Goal: Transaction & Acquisition: Book appointment/travel/reservation

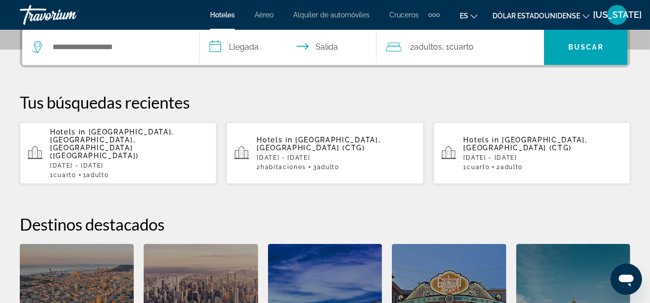
scroll to position [50, 0]
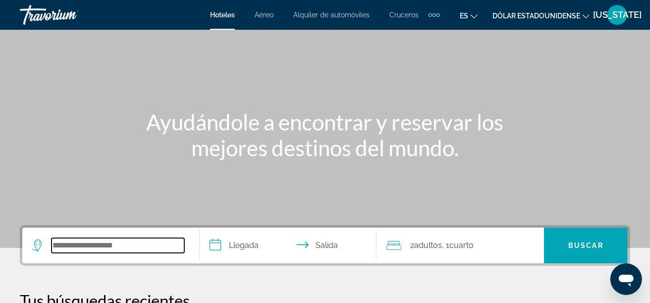
click at [78, 247] on input "Buscar destino de hotel" at bounding box center [118, 245] width 133 height 15
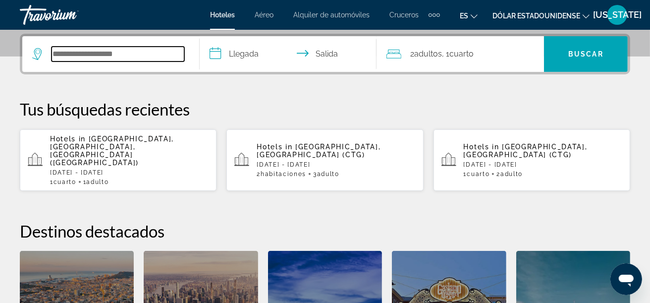
scroll to position [242, 0]
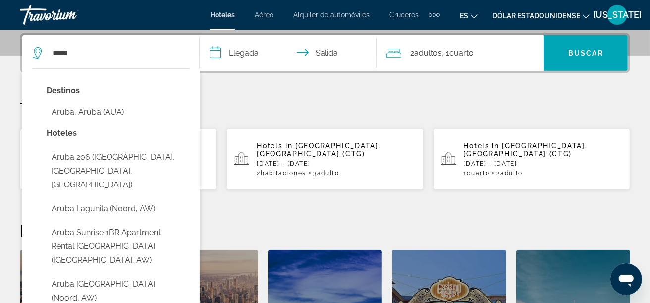
click at [98, 111] on button "Aruba, Aruba (AUA)" at bounding box center [118, 112] width 143 height 19
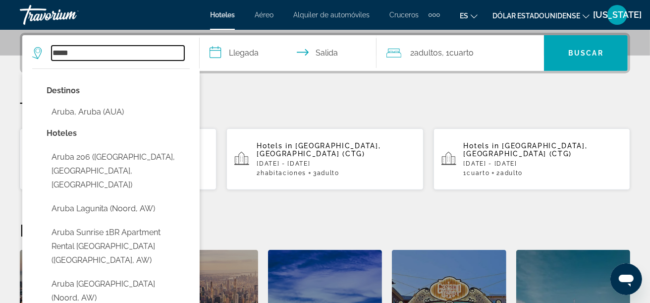
type input "**********"
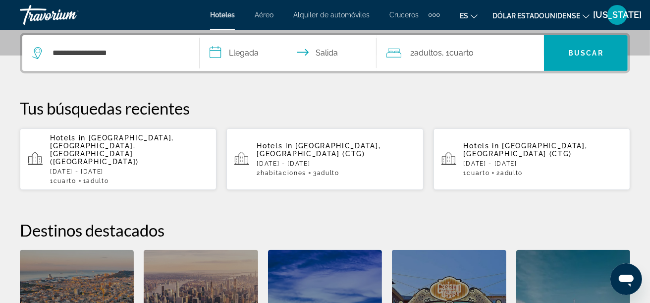
click at [243, 56] on input "**********" at bounding box center [290, 54] width 181 height 39
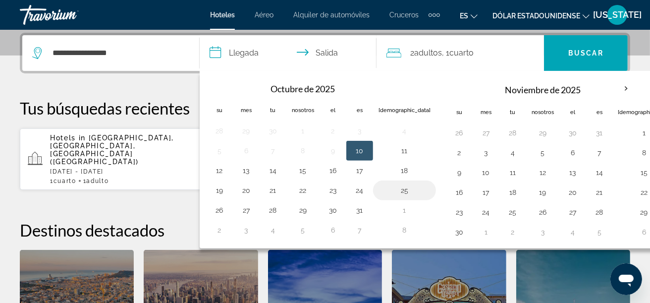
click at [387, 190] on button "25" at bounding box center [405, 190] width 52 height 14
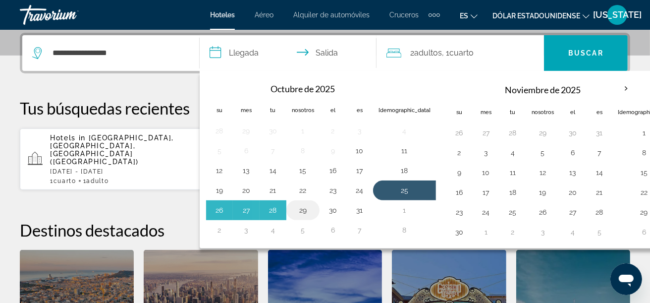
click at [305, 206] on button "29" at bounding box center [303, 210] width 22 height 14
type input "**********"
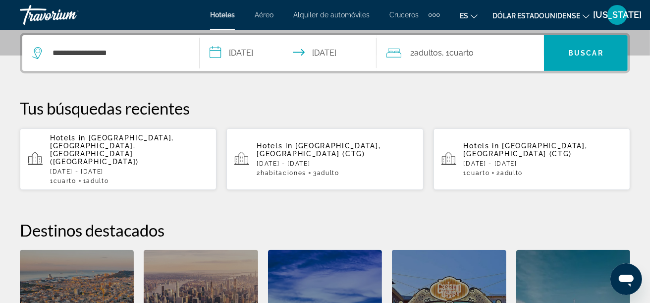
click at [437, 49] on font "adultos" at bounding box center [428, 52] width 28 height 9
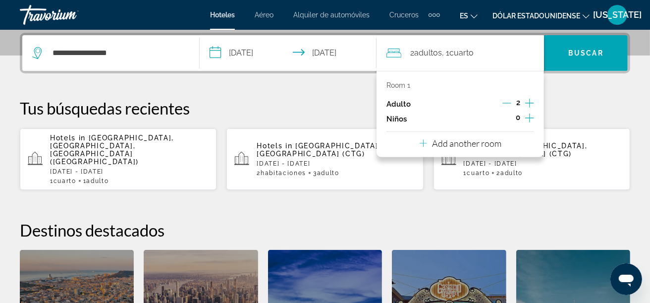
click at [528, 104] on icon "Increment adults" at bounding box center [529, 103] width 9 height 12
click at [568, 39] on span "Buscar" at bounding box center [586, 53] width 84 height 36
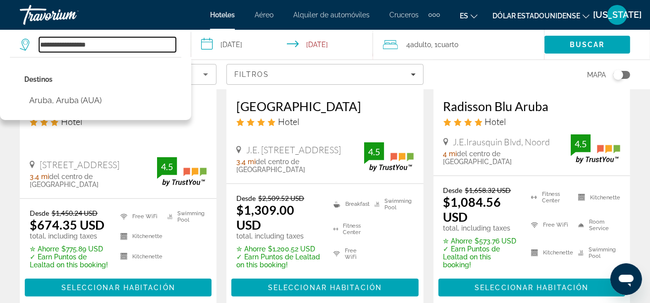
scroll to position [198, 0]
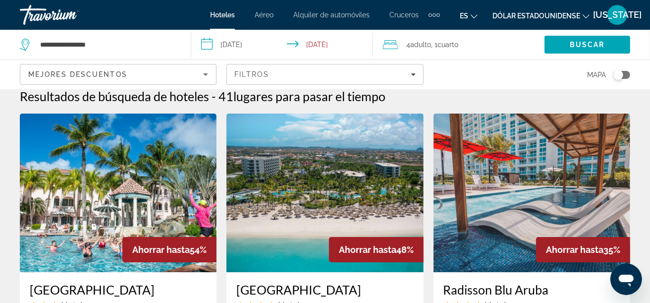
scroll to position [0, 0]
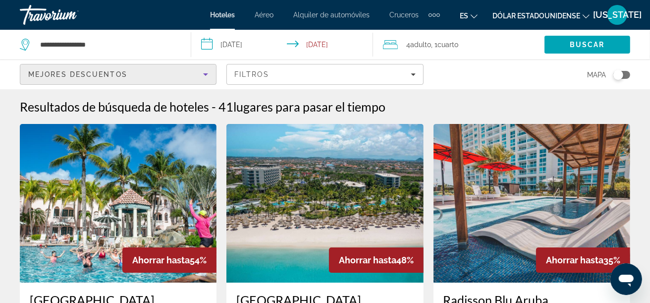
click at [209, 75] on icon "Sort by" at bounding box center [206, 74] width 12 height 12
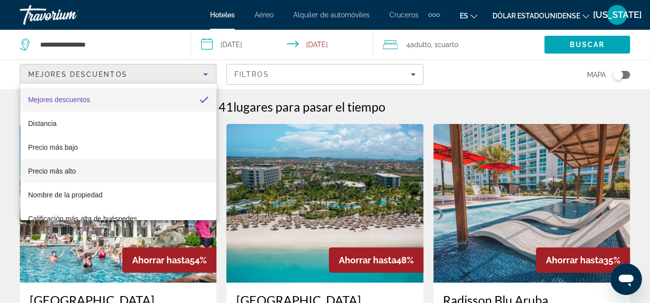
scroll to position [14, 0]
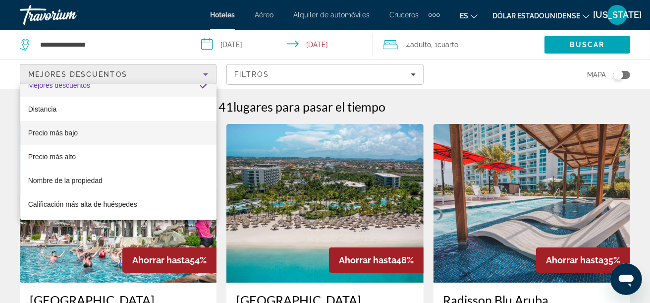
click at [70, 135] on font "Precio más bajo" at bounding box center [53, 133] width 50 height 8
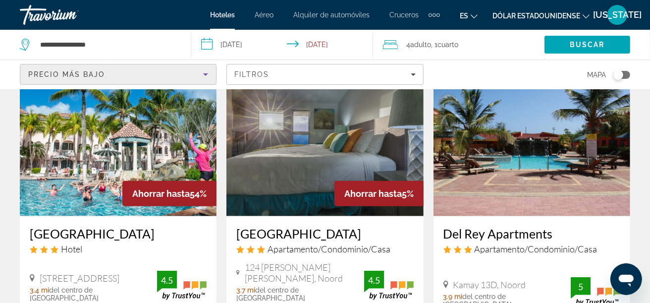
scroll to position [842, 0]
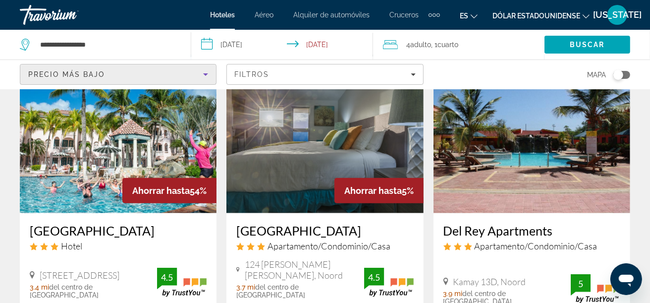
click at [95, 223] on h3 "[GEOGRAPHIC_DATA]" at bounding box center [118, 230] width 177 height 15
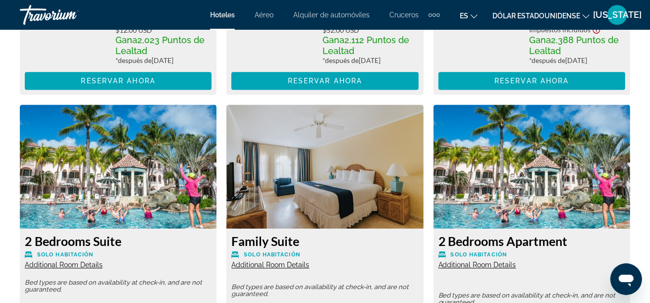
scroll to position [1933, 0]
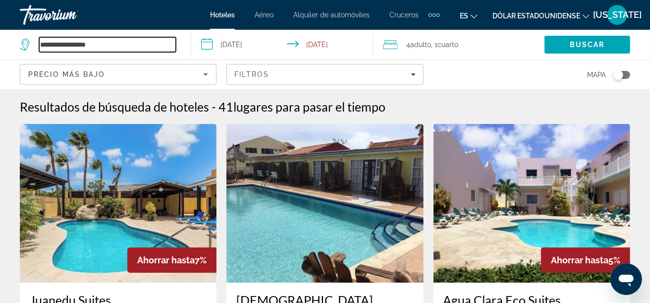
click at [100, 48] on input "**********" at bounding box center [107, 44] width 137 height 15
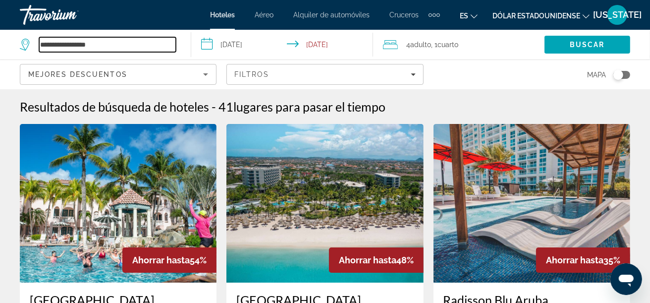
drag, startPoint x: 113, startPoint y: 45, endPoint x: 35, endPoint y: 42, distance: 78.3
click at [35, 42] on div "**********" at bounding box center [98, 44] width 156 height 15
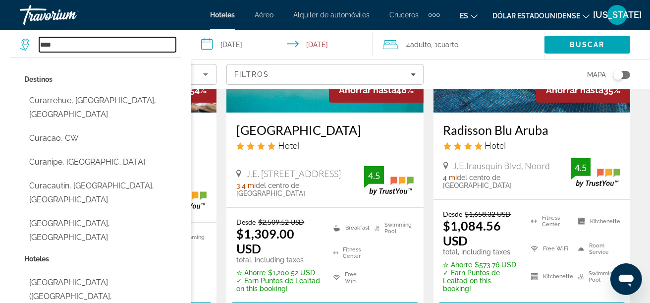
scroll to position [148, 0]
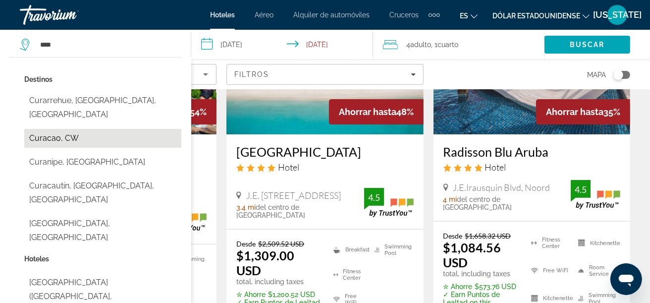
click at [44, 129] on button "Curacao, CW" at bounding box center [102, 138] width 157 height 19
type input "**********"
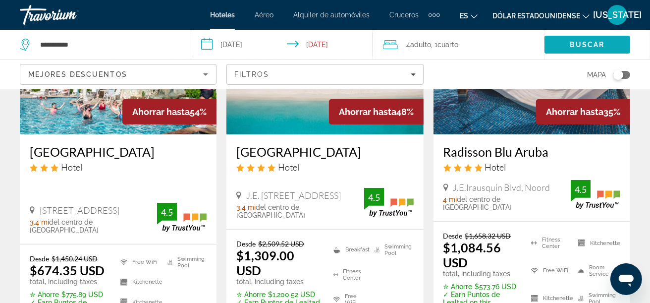
click at [615, 46] on span "Search" at bounding box center [588, 45] width 86 height 24
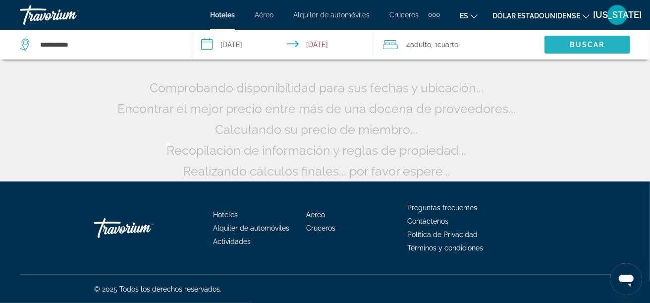
scroll to position [49, 0]
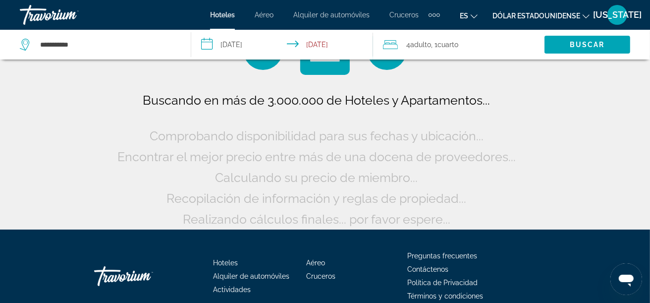
click at [217, 46] on input "**********" at bounding box center [283, 46] width 185 height 33
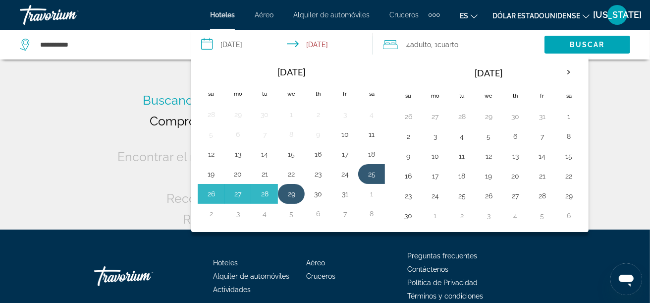
click at [291, 189] on button "29" at bounding box center [291, 194] width 16 height 14
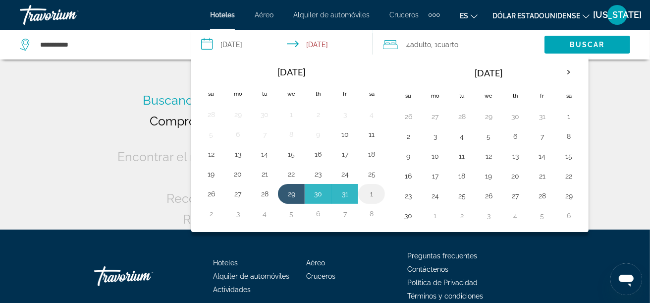
click at [373, 196] on button "1" at bounding box center [372, 194] width 16 height 14
type input "**********"
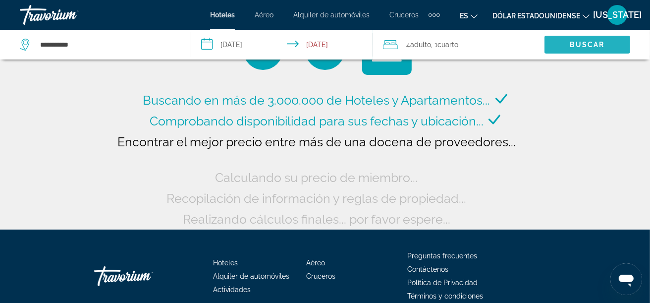
drag, startPoint x: 608, startPoint y: 41, endPoint x: 498, endPoint y: 56, distance: 111.1
click at [607, 41] on span "Search" at bounding box center [588, 45] width 86 height 24
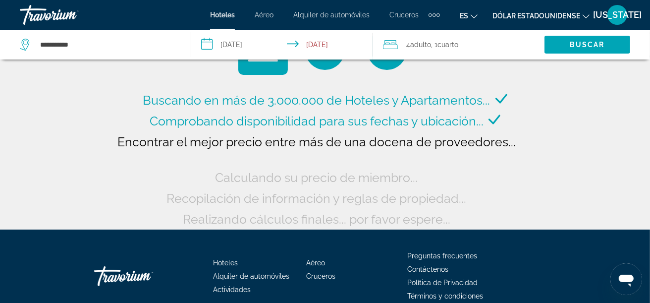
click at [437, 49] on span ", 1 Cuarto habitaciones" at bounding box center [445, 45] width 27 height 14
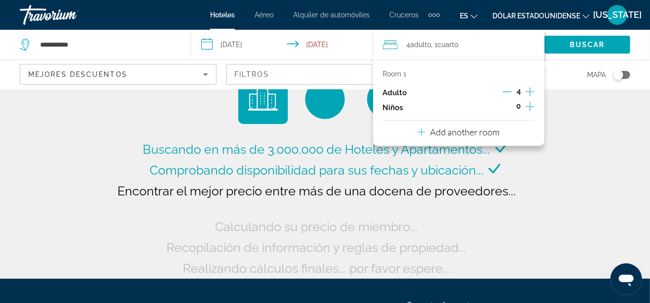
click at [423, 131] on icon "Travelers: 4 adults, 0 children" at bounding box center [421, 132] width 7 height 12
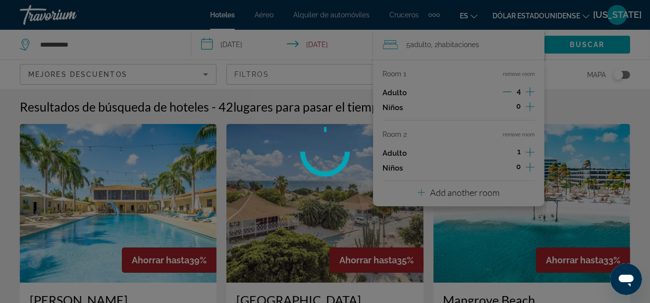
click at [508, 89] on div at bounding box center [325, 151] width 650 height 303
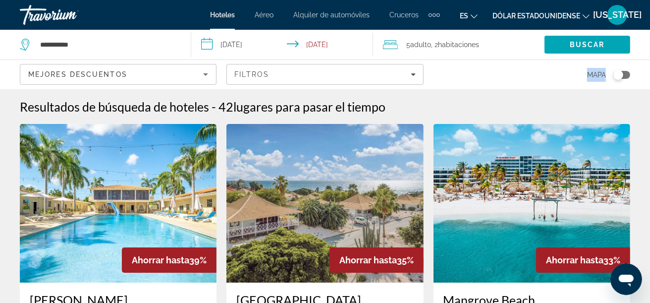
drag, startPoint x: 508, startPoint y: 89, endPoint x: 491, endPoint y: 79, distance: 20.0
click at [508, 88] on div "Mapa" at bounding box center [532, 74] width 197 height 29
click at [424, 41] on span "Adulto" at bounding box center [421, 45] width 21 height 8
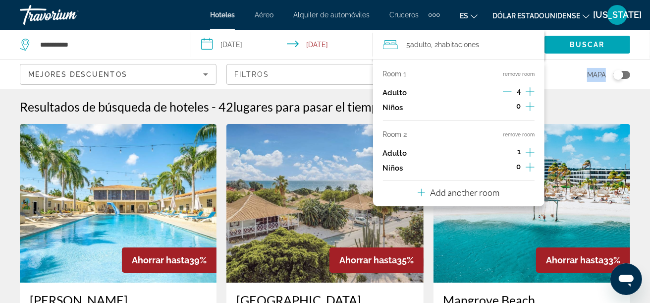
click at [508, 93] on icon "Decrement adults" at bounding box center [507, 91] width 9 height 9
click at [532, 153] on icon "Increment adults" at bounding box center [530, 152] width 9 height 9
click at [574, 48] on span "Buscar" at bounding box center [587, 45] width 35 height 8
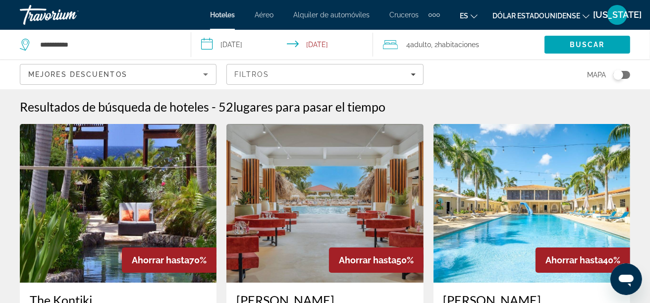
click at [174, 77] on div "Mejores descuentos" at bounding box center [115, 74] width 175 height 12
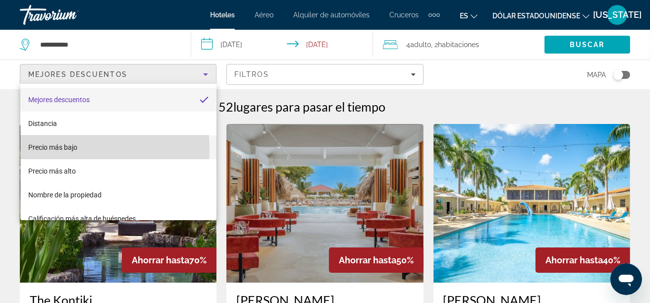
drag, startPoint x: 65, startPoint y: 149, endPoint x: 124, endPoint y: 139, distance: 59.4
click at [66, 149] on font "Precio más bajo" at bounding box center [52, 147] width 49 height 8
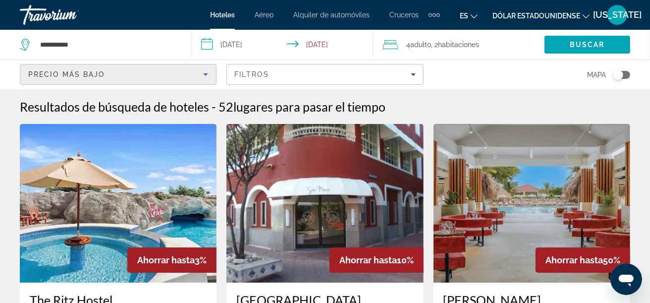
click at [42, 209] on img "Contenido principal" at bounding box center [118, 203] width 197 height 159
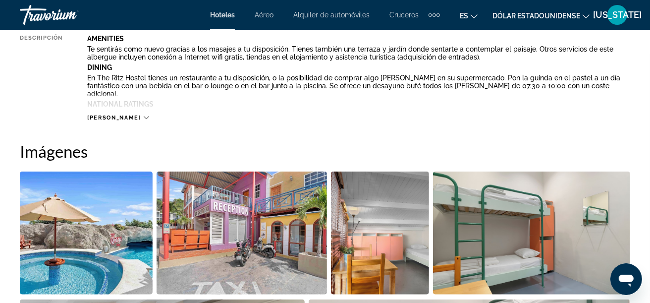
scroll to position [693, 0]
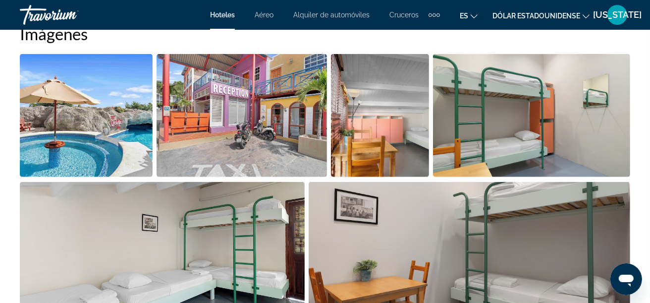
click at [132, 119] on img "Open full-screen image slider" at bounding box center [86, 115] width 133 height 123
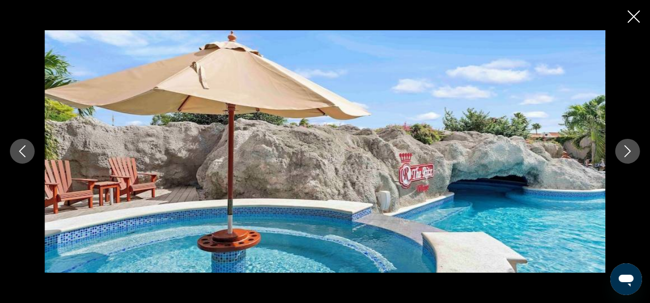
click at [628, 151] on icon "Next image" at bounding box center [628, 151] width 12 height 12
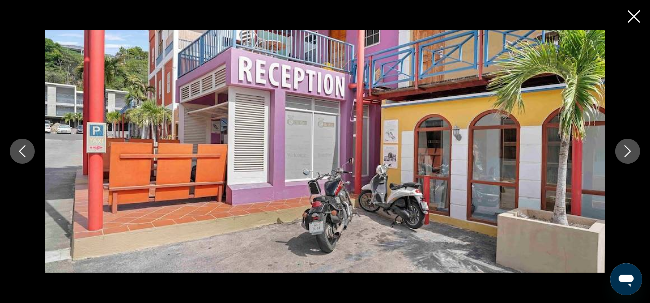
click at [628, 150] on icon "Next image" at bounding box center [628, 151] width 12 height 12
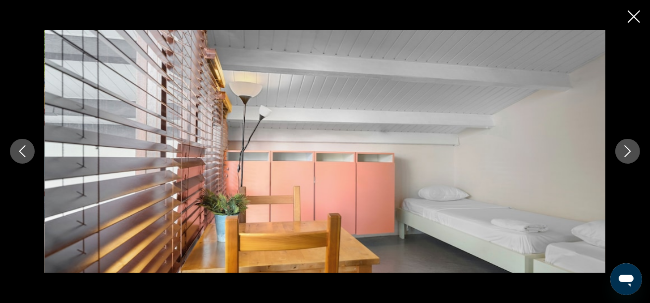
click at [628, 150] on icon "Next image" at bounding box center [628, 151] width 12 height 12
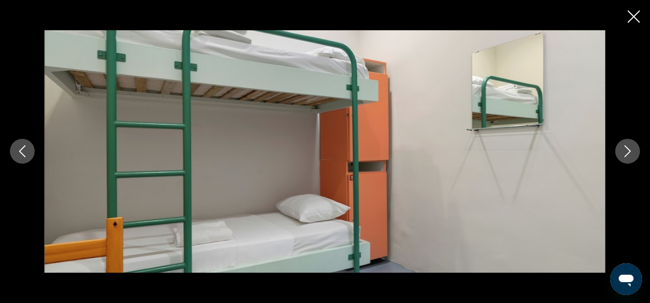
click at [628, 150] on icon "Next image" at bounding box center [628, 151] width 12 height 12
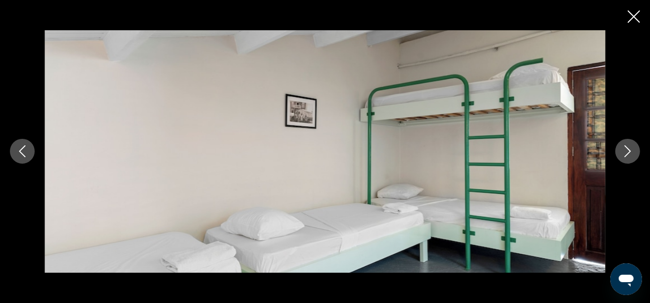
click at [628, 150] on icon "Next image" at bounding box center [628, 151] width 12 height 12
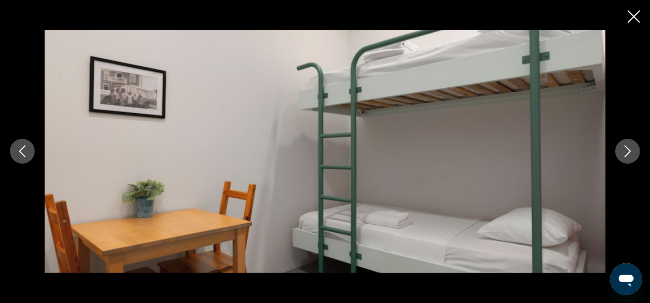
click at [628, 150] on icon "Next image" at bounding box center [628, 151] width 12 height 12
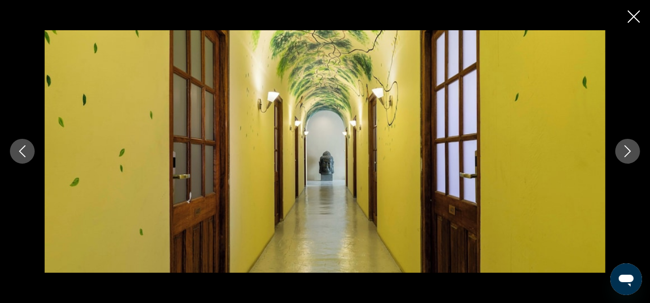
click at [628, 150] on icon "Next image" at bounding box center [628, 151] width 12 height 12
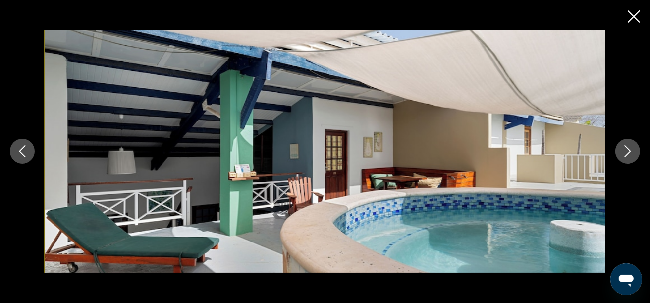
click at [628, 150] on icon "Next image" at bounding box center [628, 151] width 12 height 12
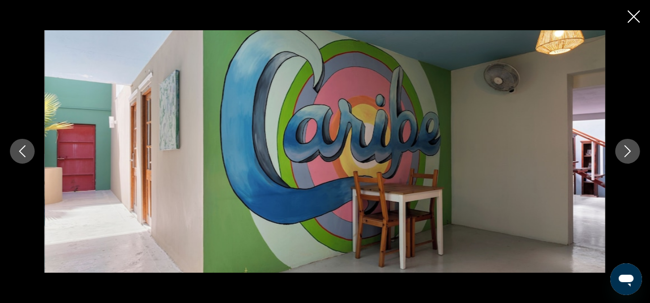
click at [628, 150] on icon "Next image" at bounding box center [628, 151] width 12 height 12
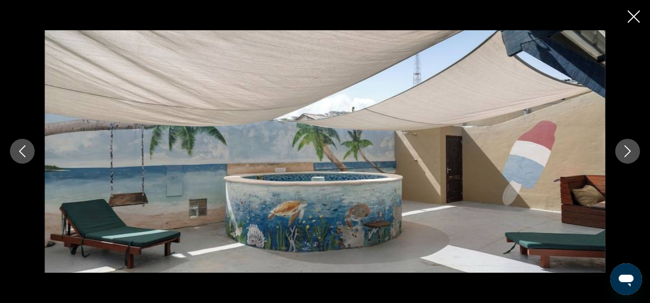
click at [628, 150] on icon "Next image" at bounding box center [628, 151] width 12 height 12
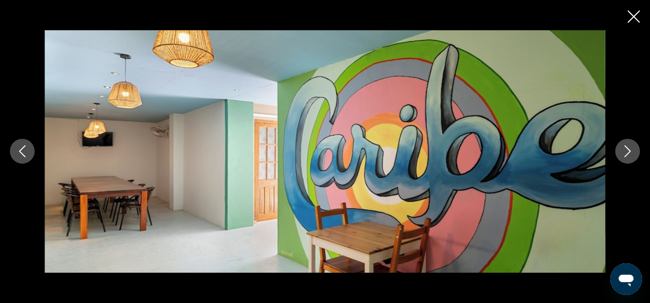
click at [628, 150] on icon "Next image" at bounding box center [628, 151] width 12 height 12
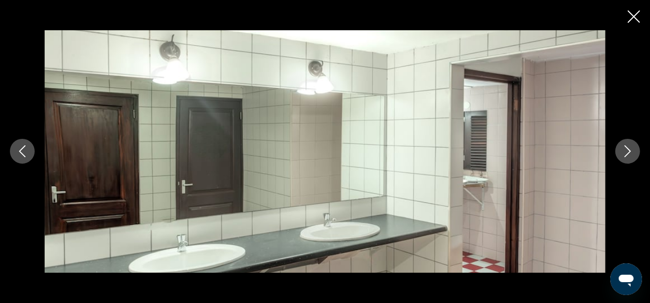
click at [628, 150] on icon "Next image" at bounding box center [628, 151] width 12 height 12
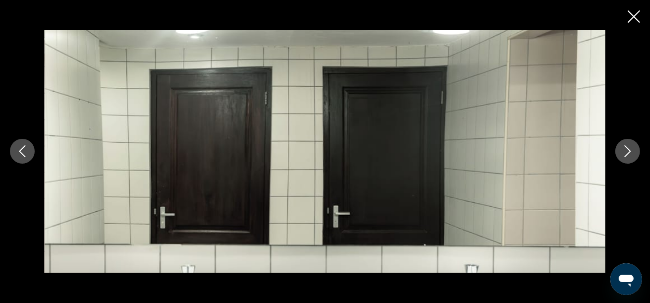
click at [628, 150] on icon "Next image" at bounding box center [628, 151] width 12 height 12
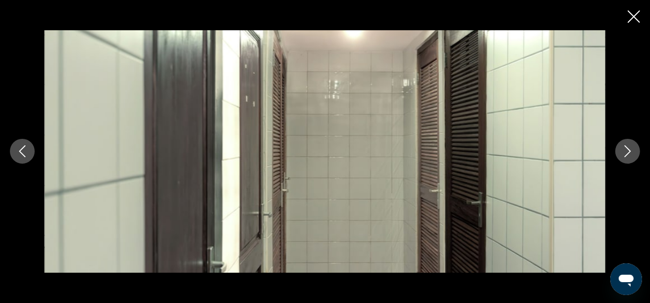
click at [628, 150] on icon "Next image" at bounding box center [628, 151] width 12 height 12
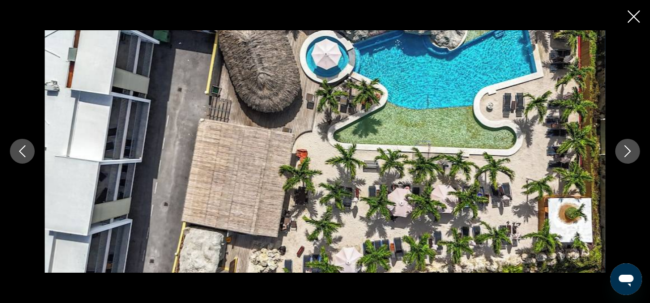
click at [633, 21] on icon "Close slideshow" at bounding box center [634, 16] width 12 height 12
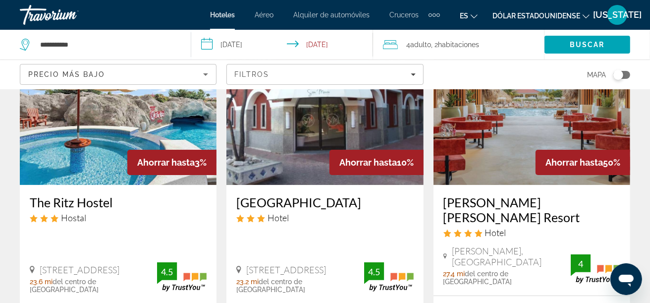
scroll to position [99, 0]
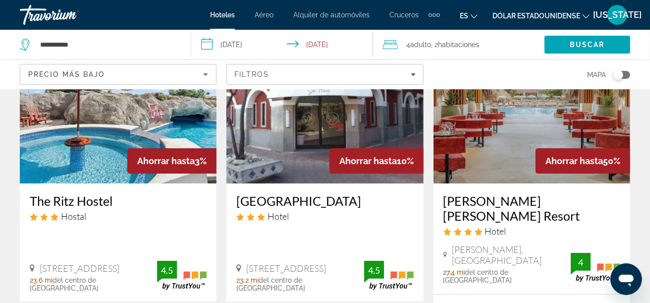
click at [545, 124] on img "Contenido principal" at bounding box center [532, 104] width 197 height 159
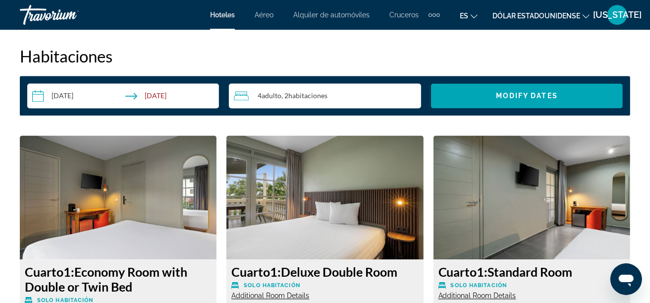
scroll to position [1457, 0]
